Goal: Transaction & Acquisition: Purchase product/service

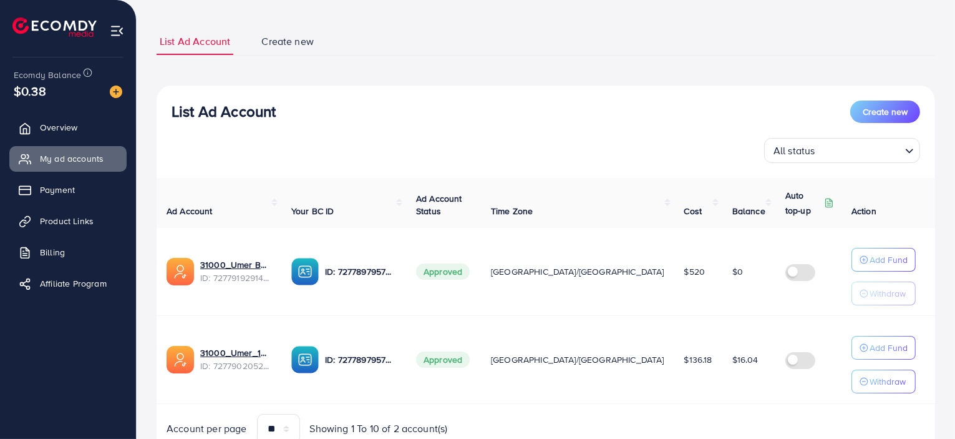
scroll to position [117, 0]
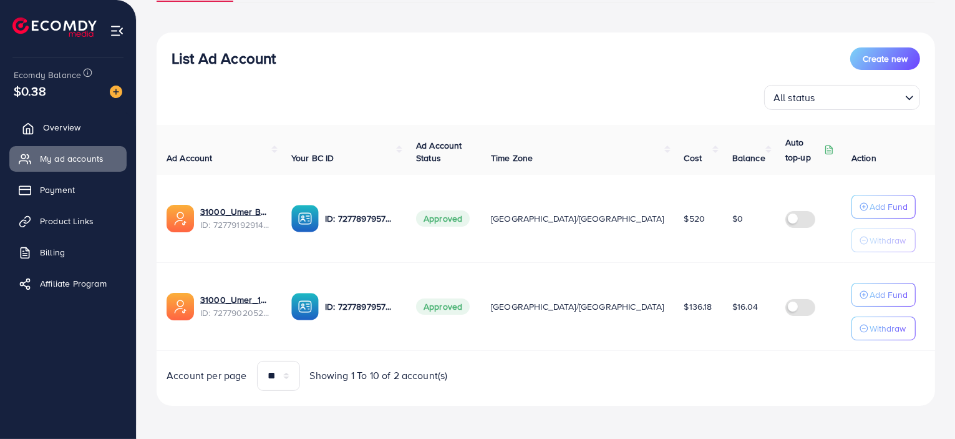
click at [90, 127] on link "Overview" at bounding box center [67, 127] width 117 height 25
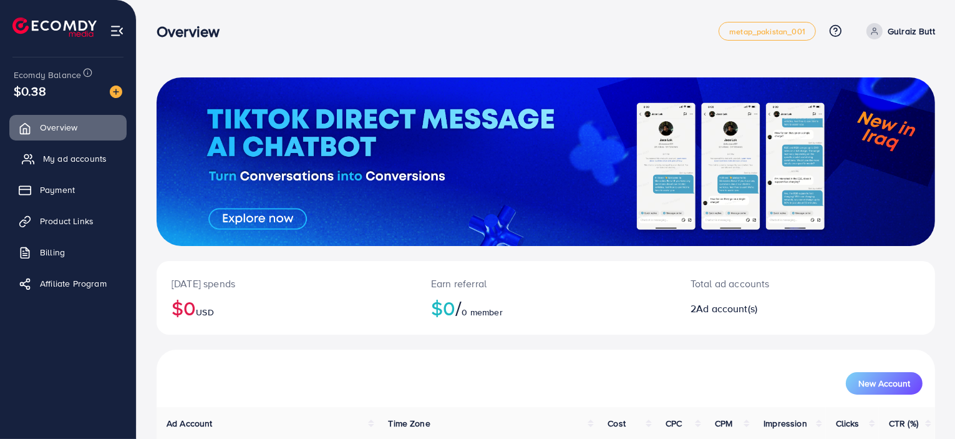
click at [57, 154] on span "My ad accounts" at bounding box center [75, 158] width 64 height 12
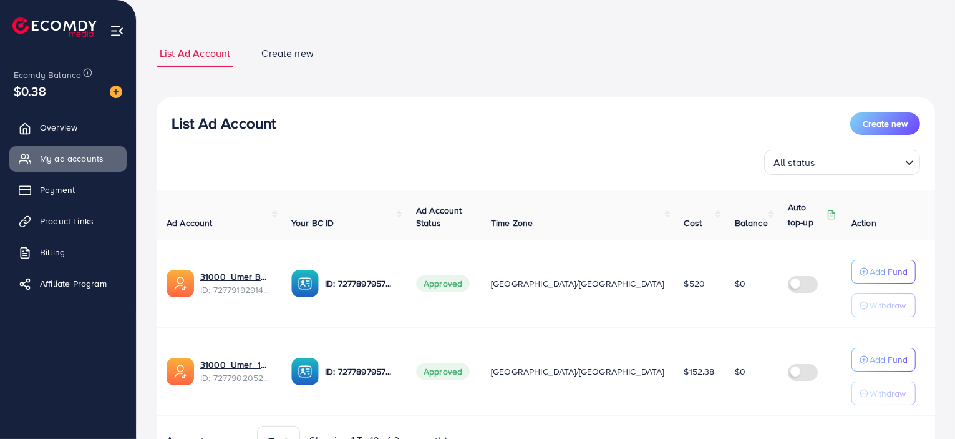
scroll to position [117, 0]
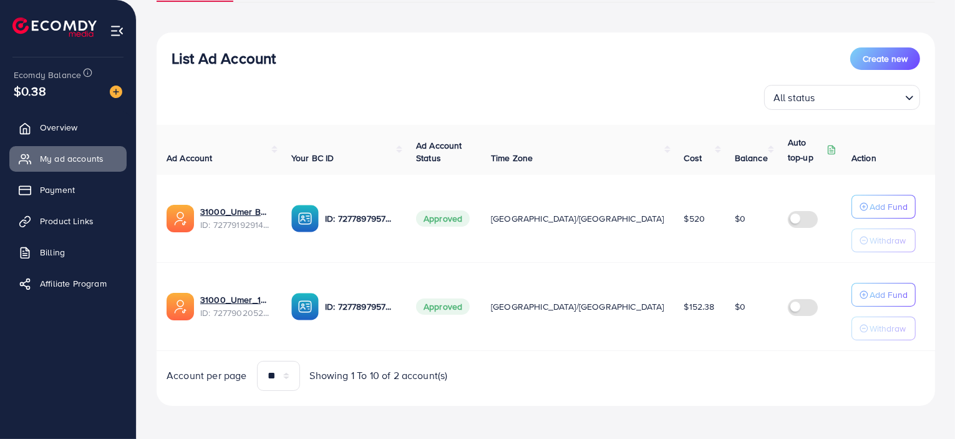
click at [70, 90] on div "$0.38" at bounding box center [68, 91] width 109 height 18
click at [115, 89] on img at bounding box center [116, 91] width 12 height 12
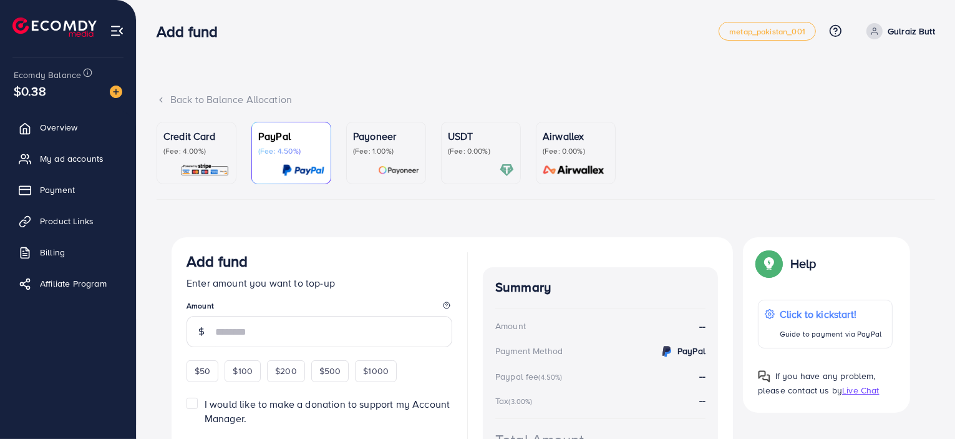
click at [480, 147] on p "(Fee: 0.00%)" at bounding box center [481, 151] width 66 height 10
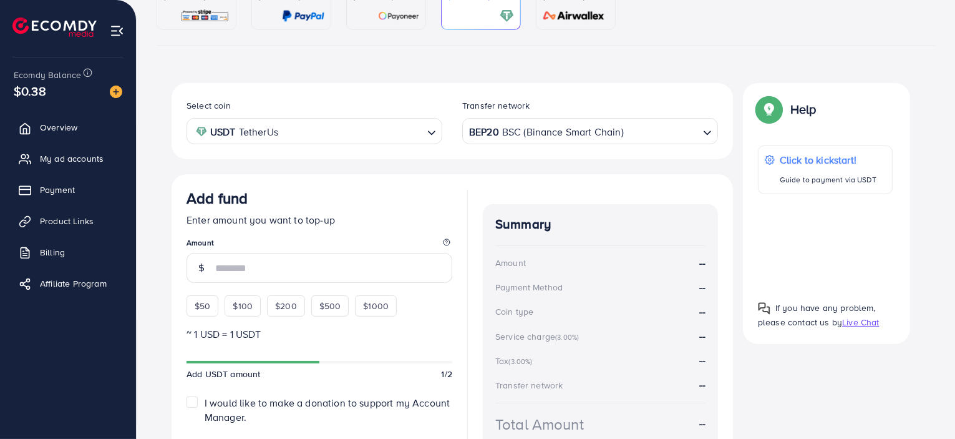
scroll to position [187, 0]
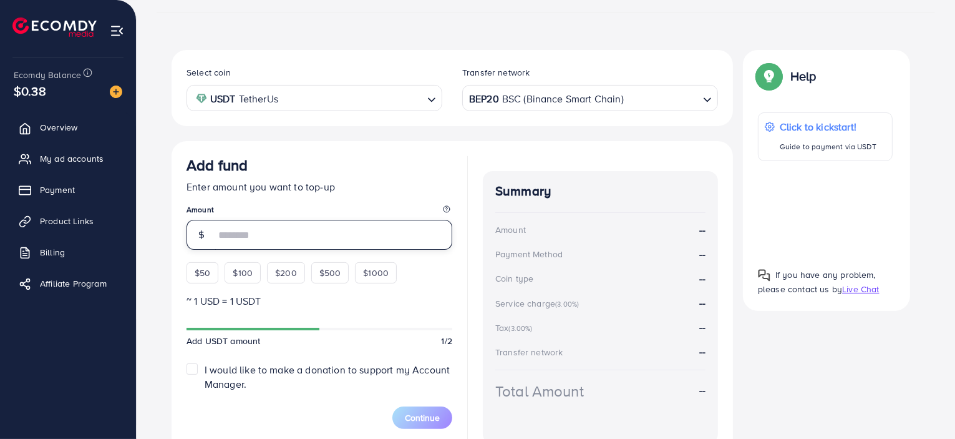
click at [364, 234] on input "number" at bounding box center [333, 235] width 237 height 30
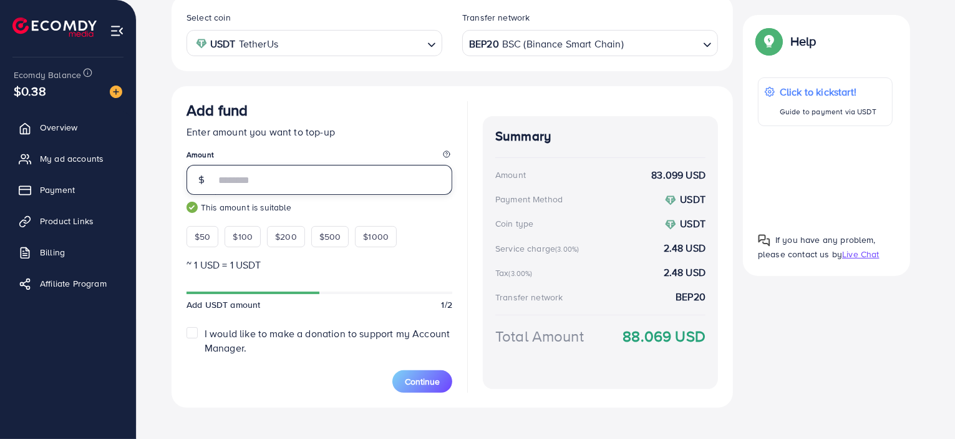
scroll to position [255, 0]
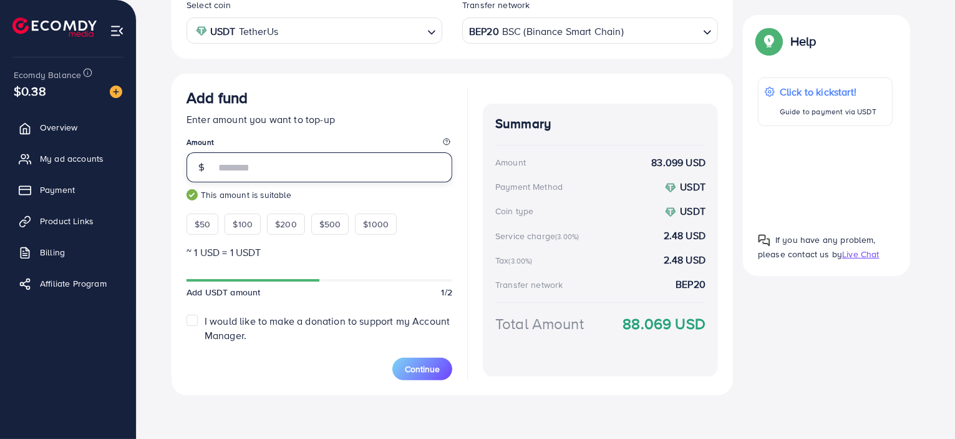
type input "*"
type input "**"
click at [74, 160] on span "My ad accounts" at bounding box center [75, 158] width 64 height 12
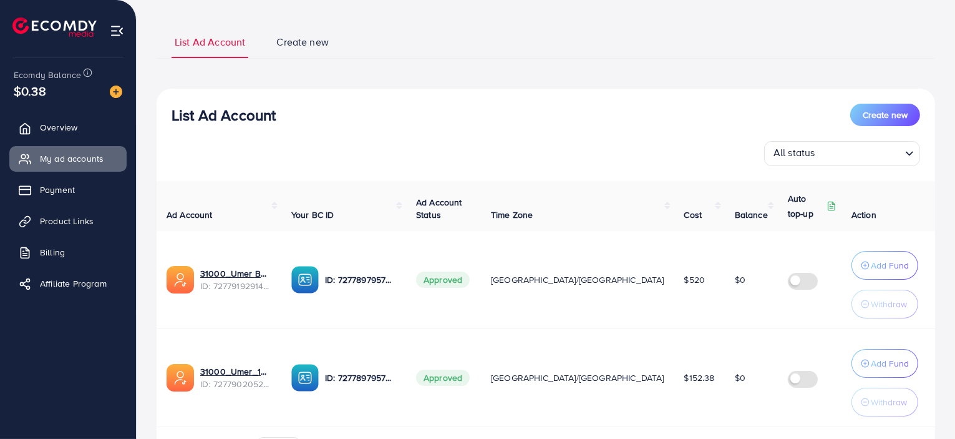
scroll to position [144, 0]
